Goal: Book appointment/travel/reservation

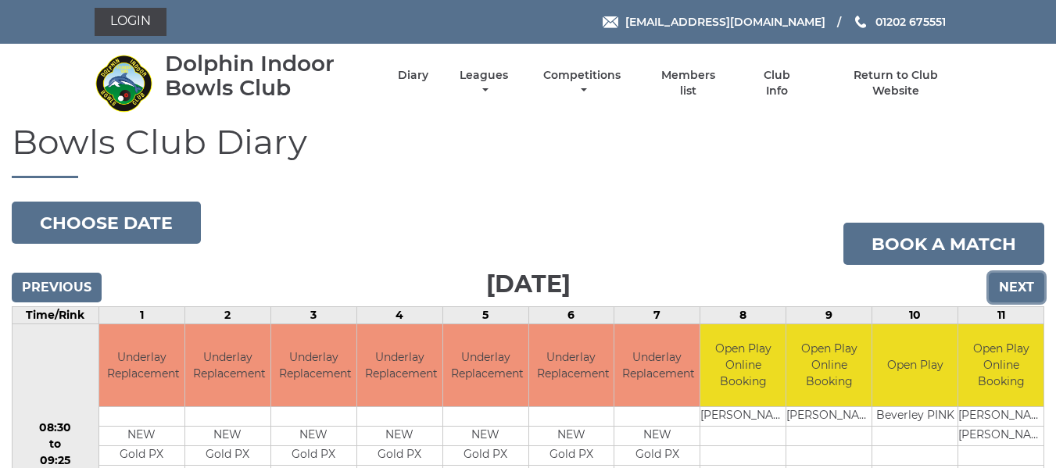
click at [1016, 285] on input "Next" at bounding box center [1017, 288] width 56 height 30
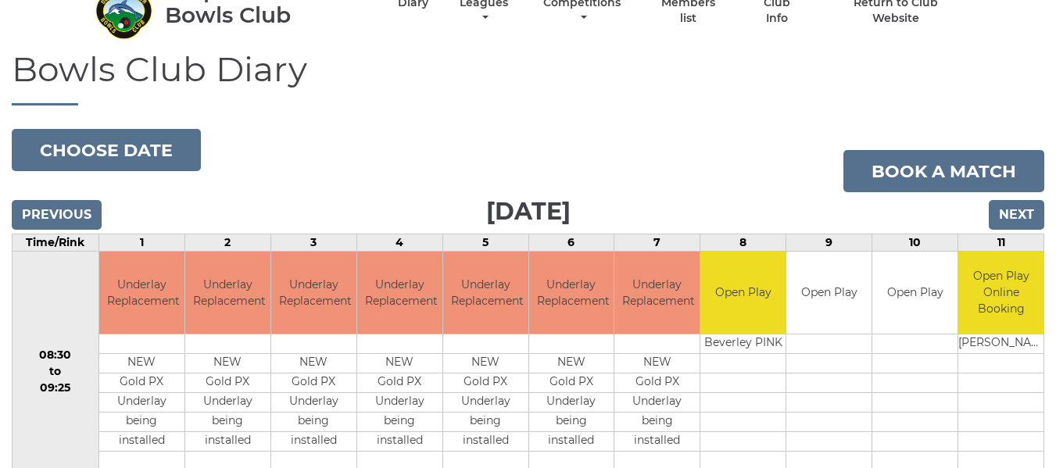
scroll to position [72, 0]
click at [1002, 210] on input "Next" at bounding box center [1017, 216] width 56 height 30
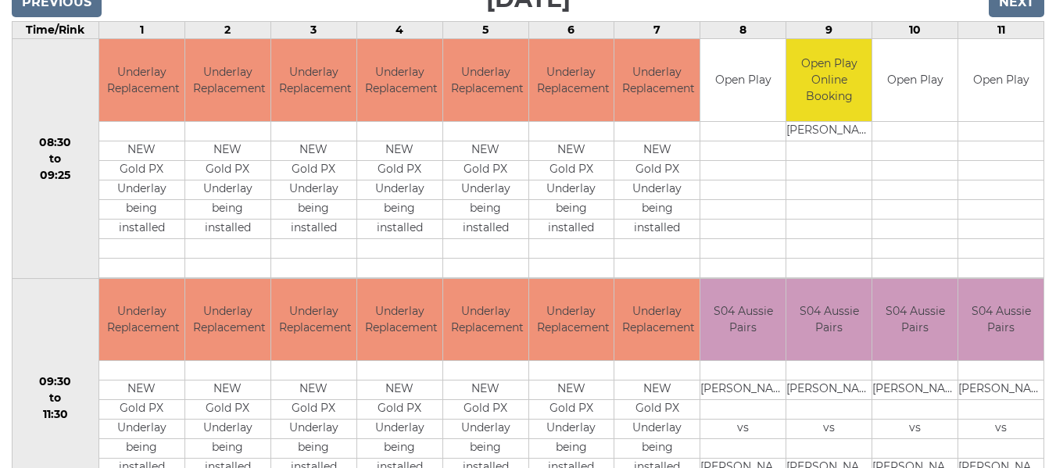
scroll to position [150, 0]
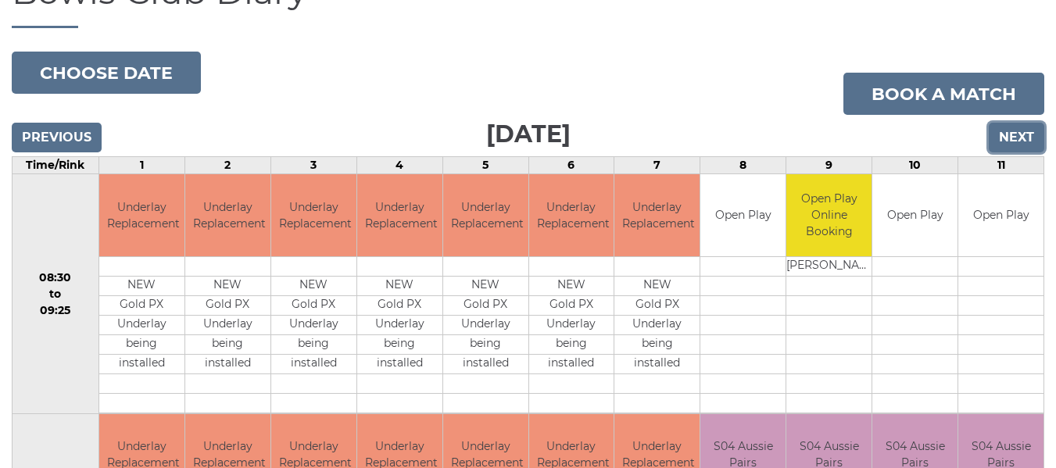
click at [1015, 133] on input "Next" at bounding box center [1017, 138] width 56 height 30
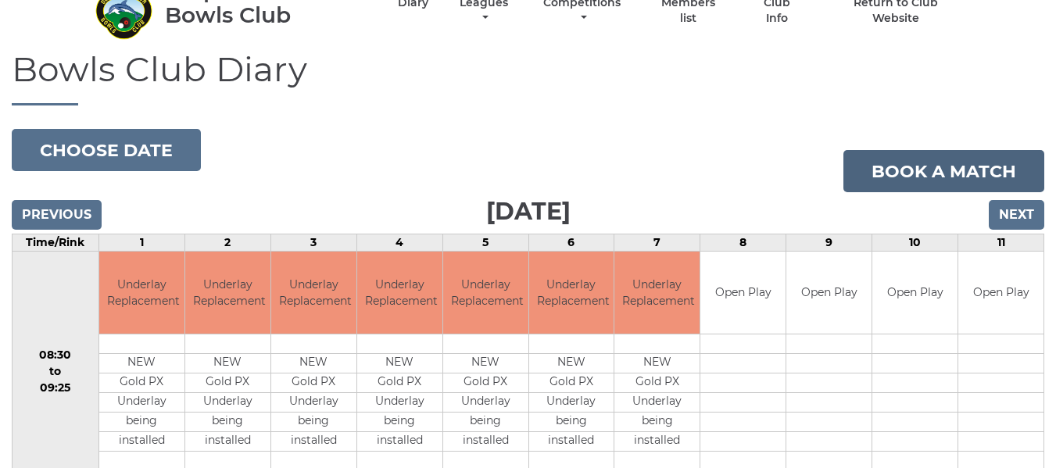
scroll to position [72, 0]
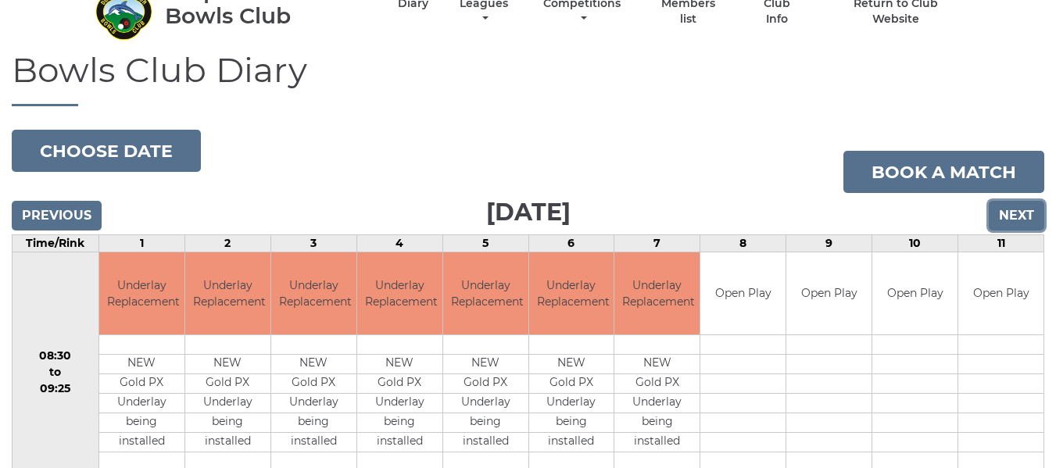
click at [1012, 213] on input "Next" at bounding box center [1017, 216] width 56 height 30
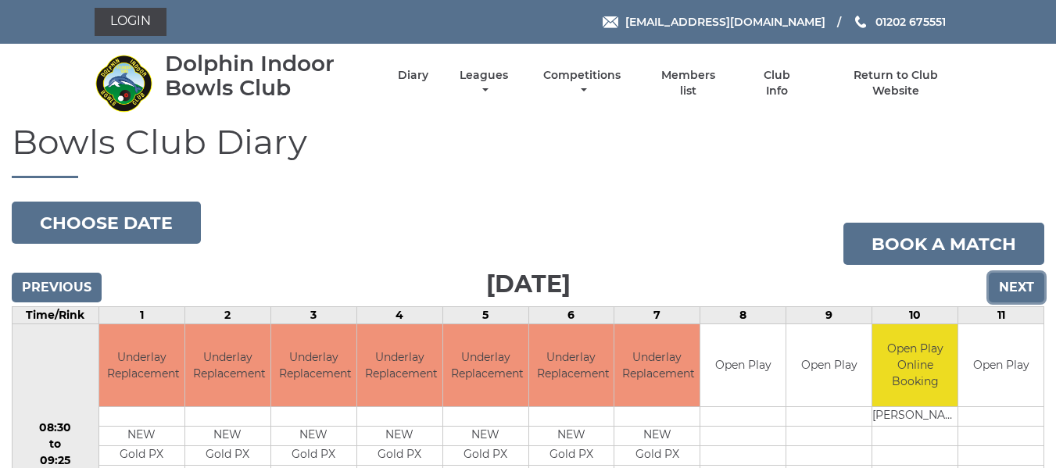
click at [1028, 285] on input "Next" at bounding box center [1017, 288] width 56 height 30
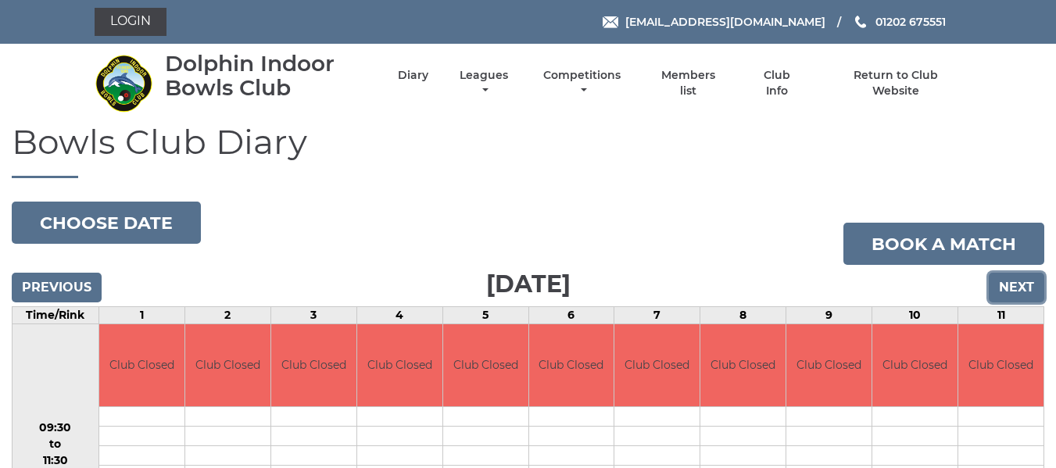
click at [1028, 285] on input "Next" at bounding box center [1017, 288] width 56 height 30
click at [1027, 284] on input "Next" at bounding box center [1017, 288] width 56 height 30
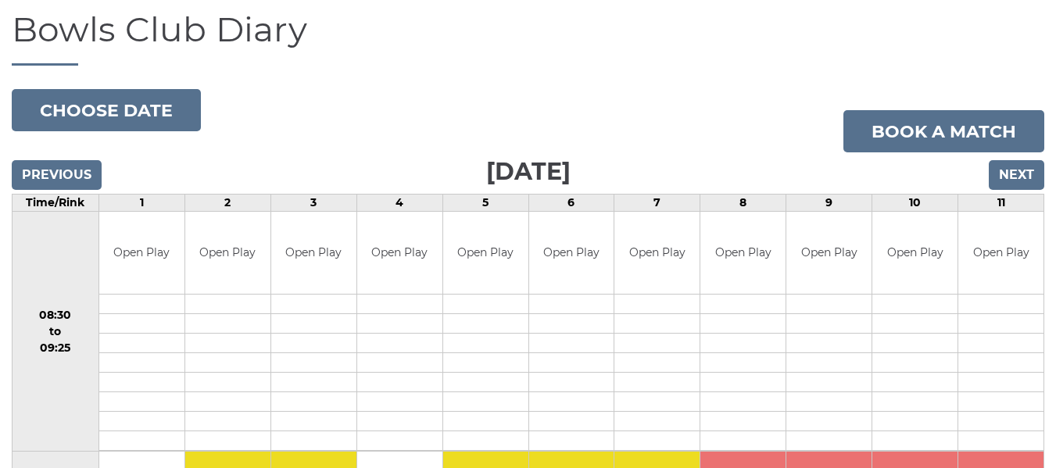
scroll to position [72, 0]
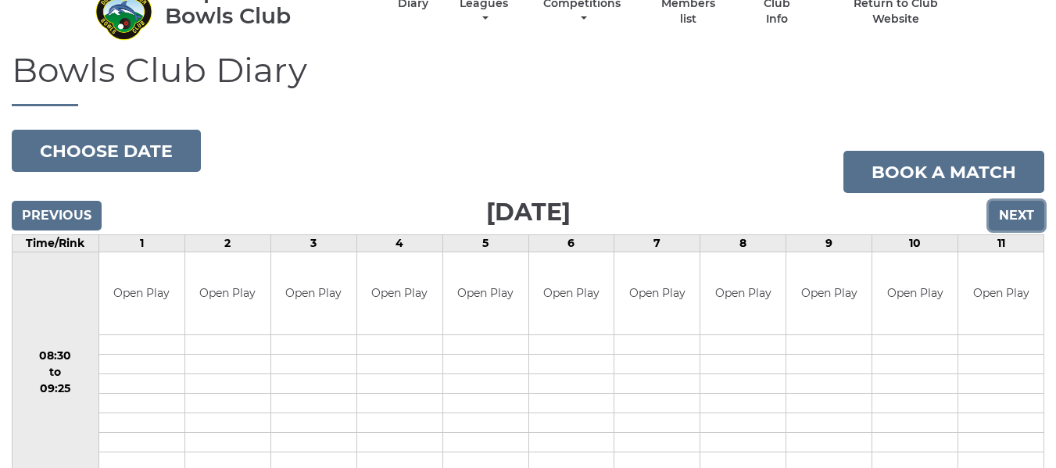
click at [1016, 208] on input "Next" at bounding box center [1017, 216] width 56 height 30
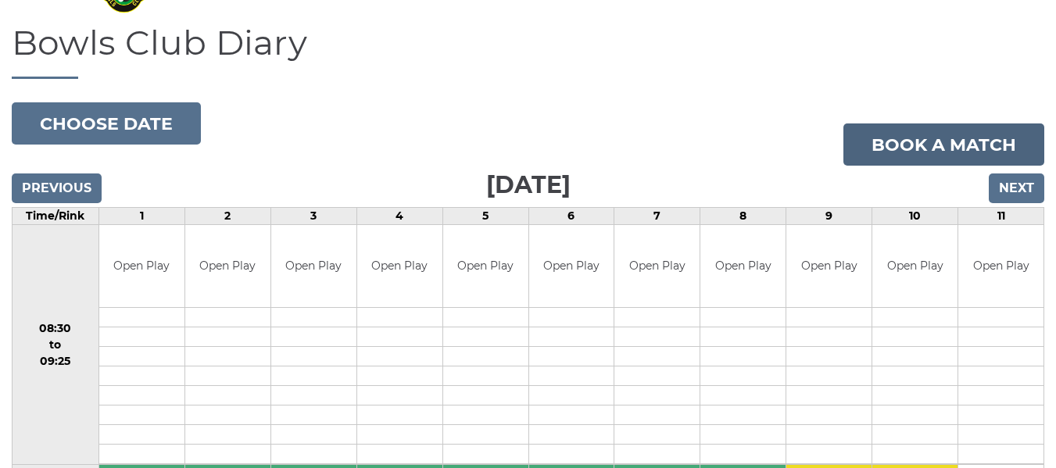
scroll to position [72, 0]
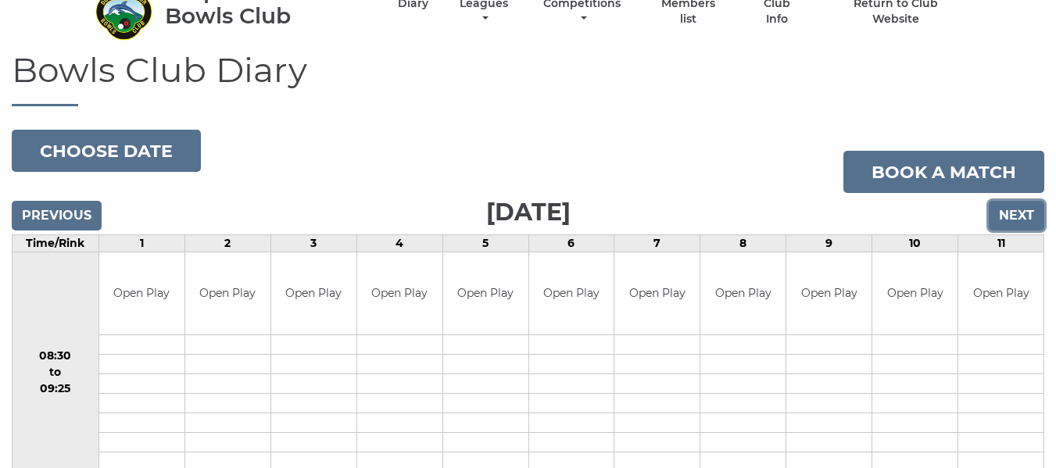
click at [1018, 211] on input "Next" at bounding box center [1017, 216] width 56 height 30
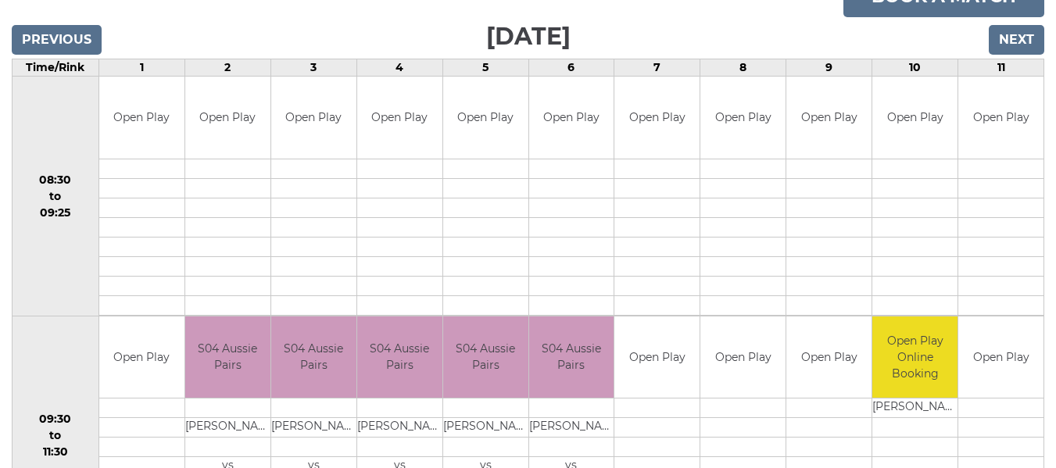
scroll to position [150, 0]
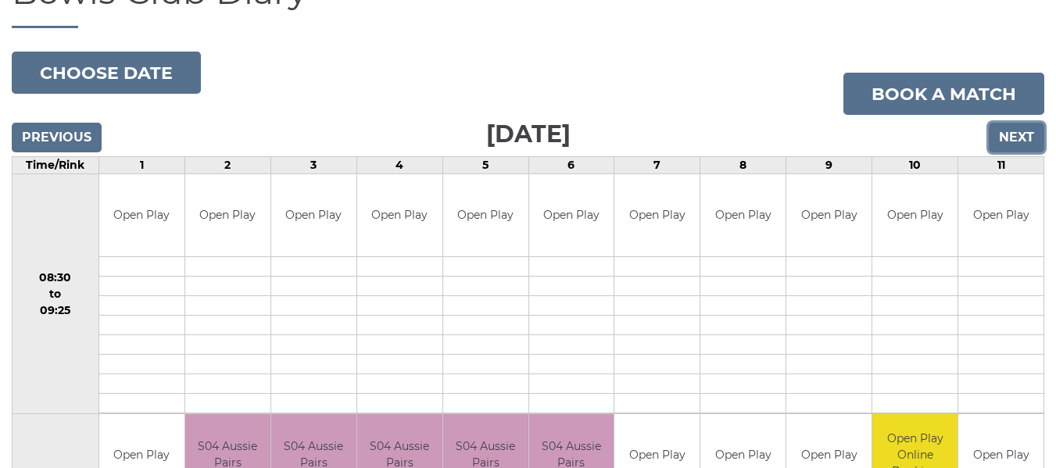
click at [1002, 138] on input "Next" at bounding box center [1017, 138] width 56 height 30
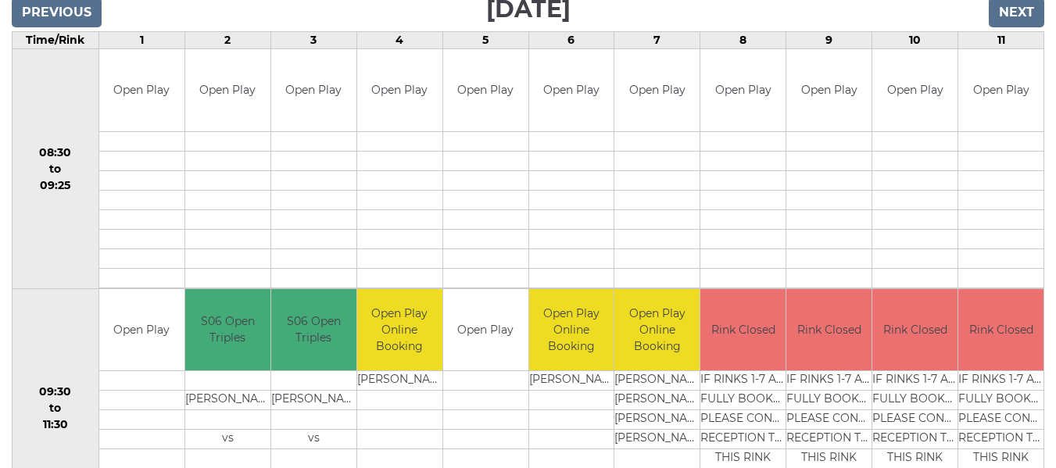
scroll to position [150, 0]
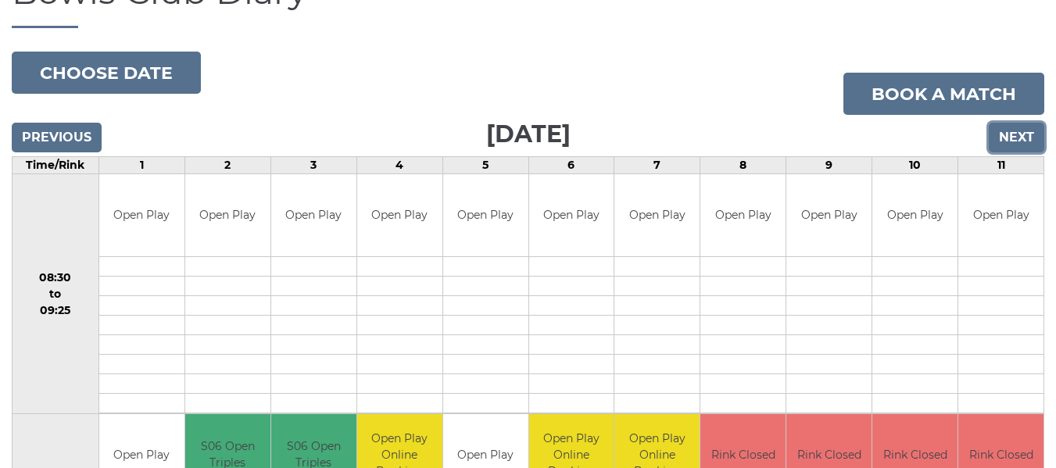
click at [1012, 133] on input "Next" at bounding box center [1017, 138] width 56 height 30
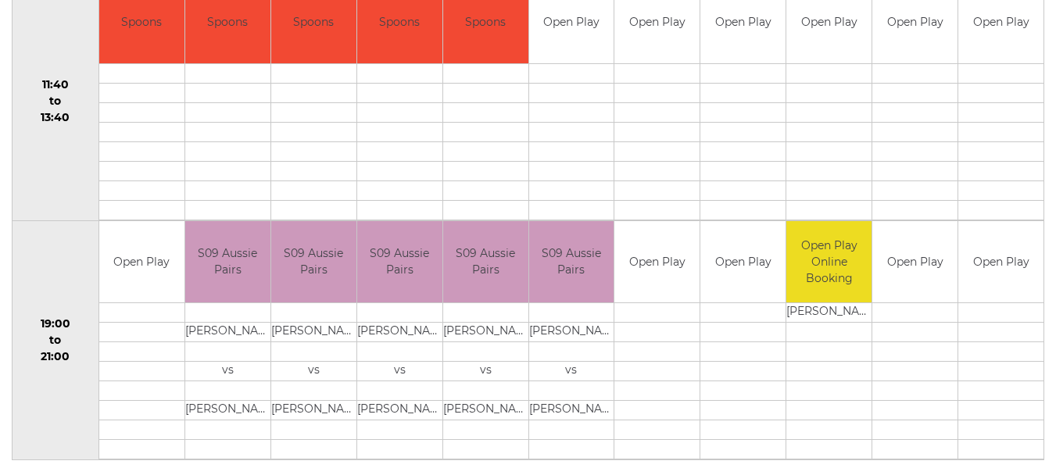
scroll to position [854, 0]
